Goal: Task Accomplishment & Management: Complete application form

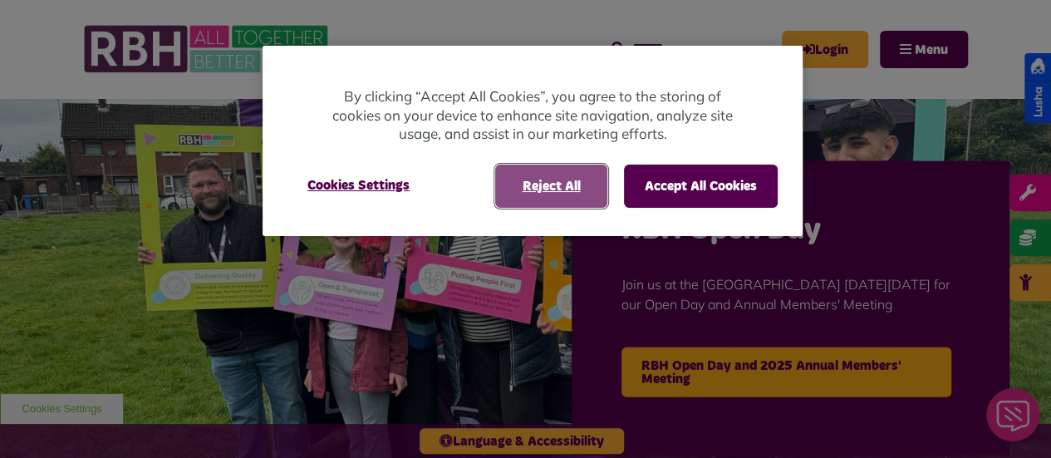
click at [545, 182] on button "Reject All" at bounding box center [551, 185] width 112 height 43
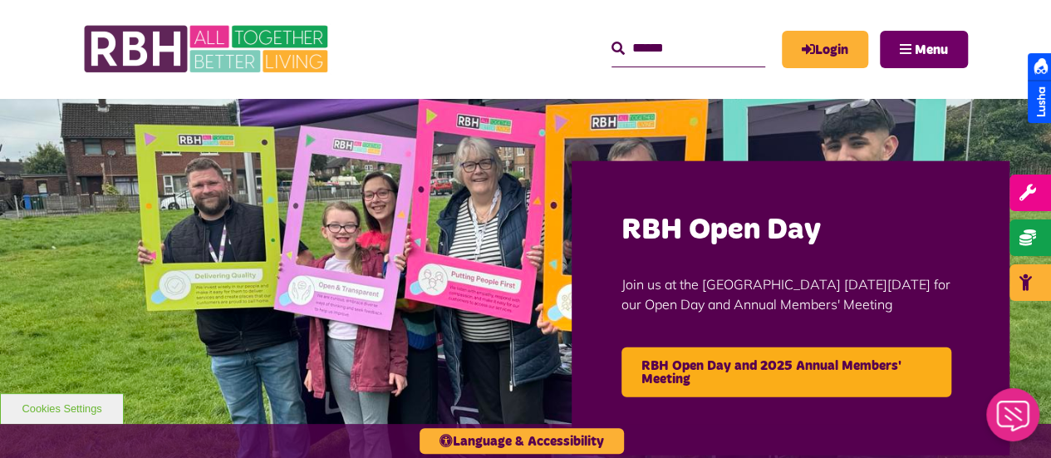
click at [924, 49] on span "Menu" at bounding box center [930, 49] width 33 height 13
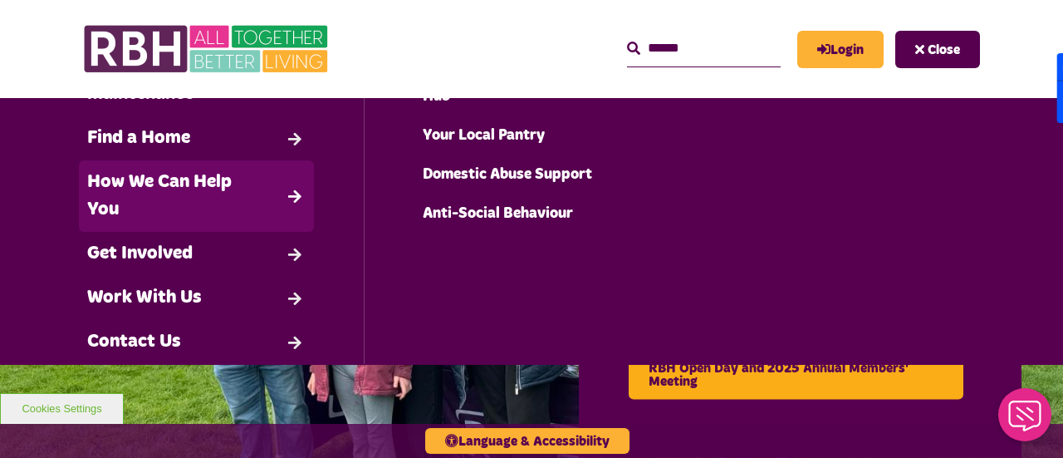
scroll to position [206, 0]
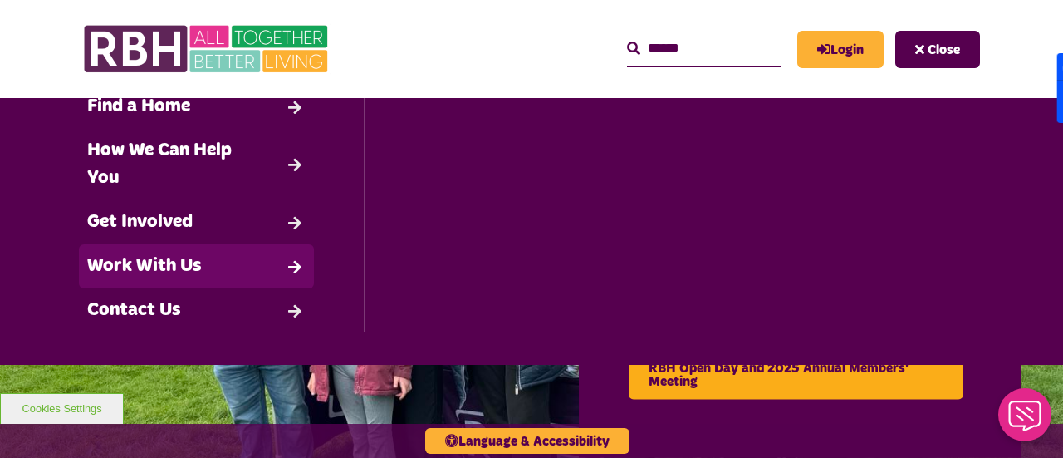
click at [282, 262] on link "Work With Us" at bounding box center [196, 266] width 235 height 44
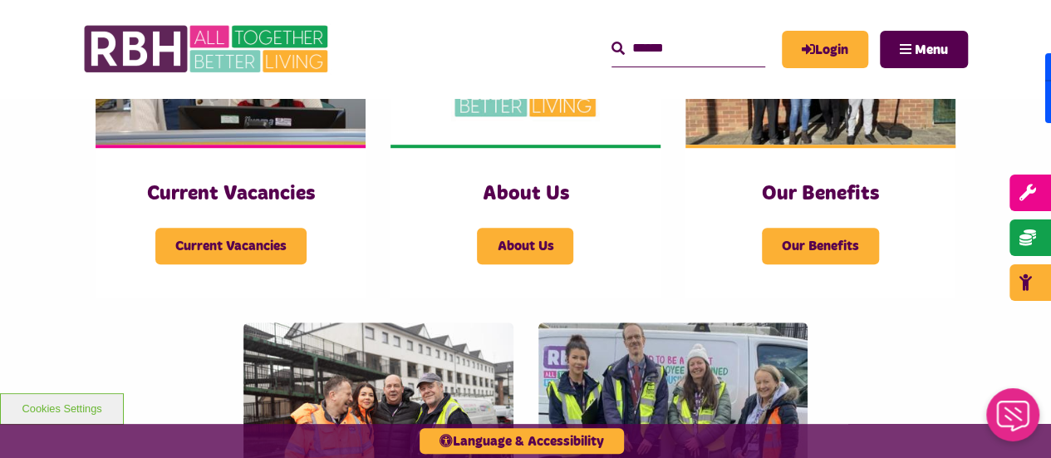
scroll to position [487, 0]
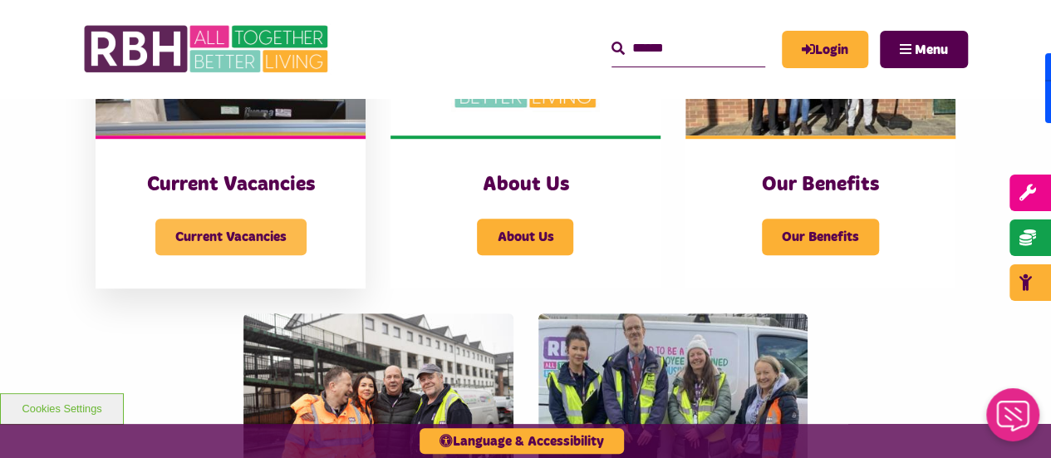
click at [222, 238] on span "Current Vacancies" at bounding box center [230, 236] width 151 height 37
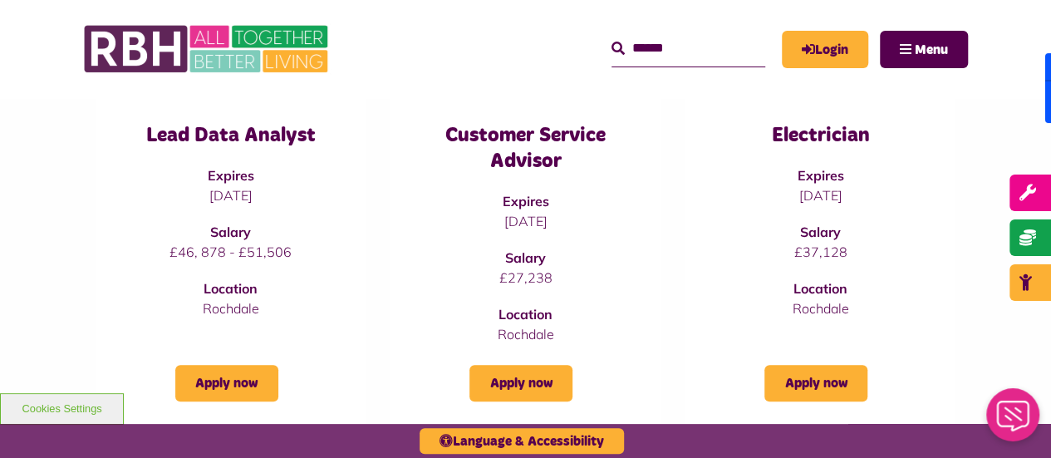
scroll to position [258, 0]
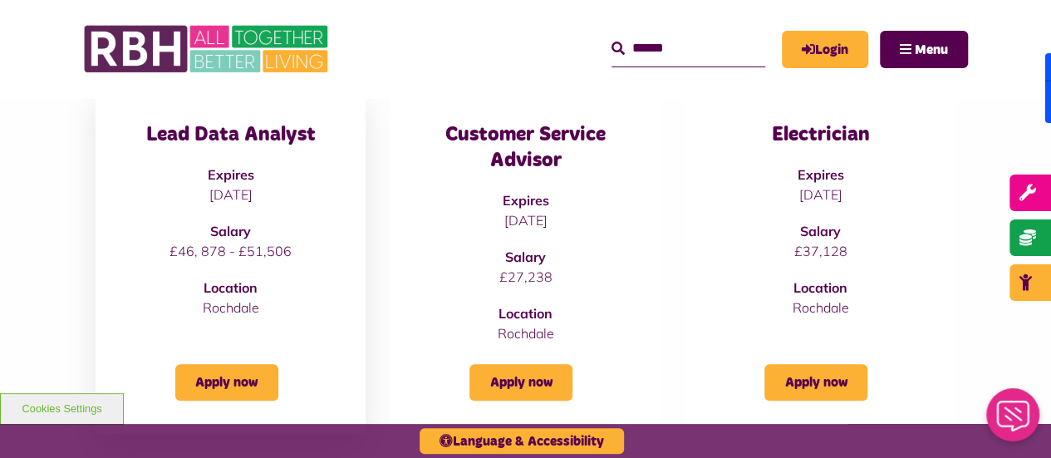
click at [230, 145] on h3 "Lead Data Analyst" at bounding box center [230, 135] width 203 height 26
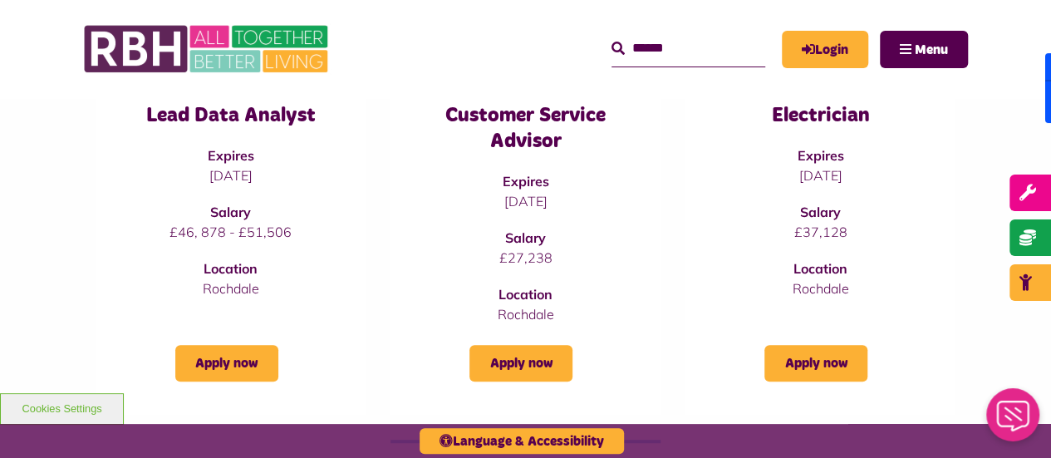
scroll to position [287, 0]
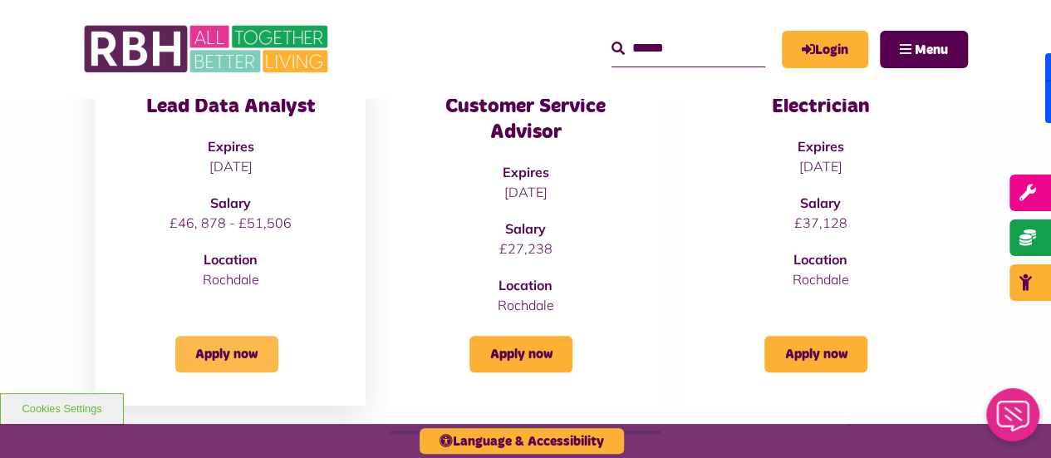
click at [217, 349] on link "Apply now" at bounding box center [226, 354] width 103 height 37
